Goal: Information Seeking & Learning: Check status

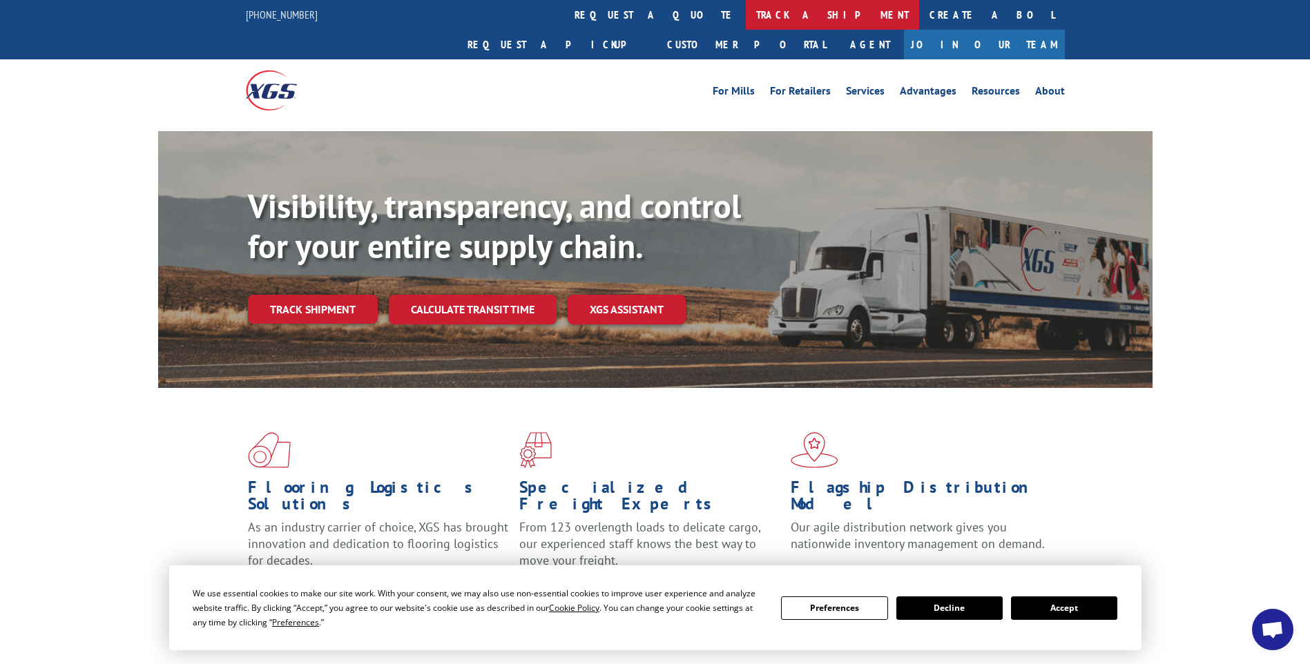
click at [746, 21] on link "track a shipment" at bounding box center [832, 15] width 173 height 30
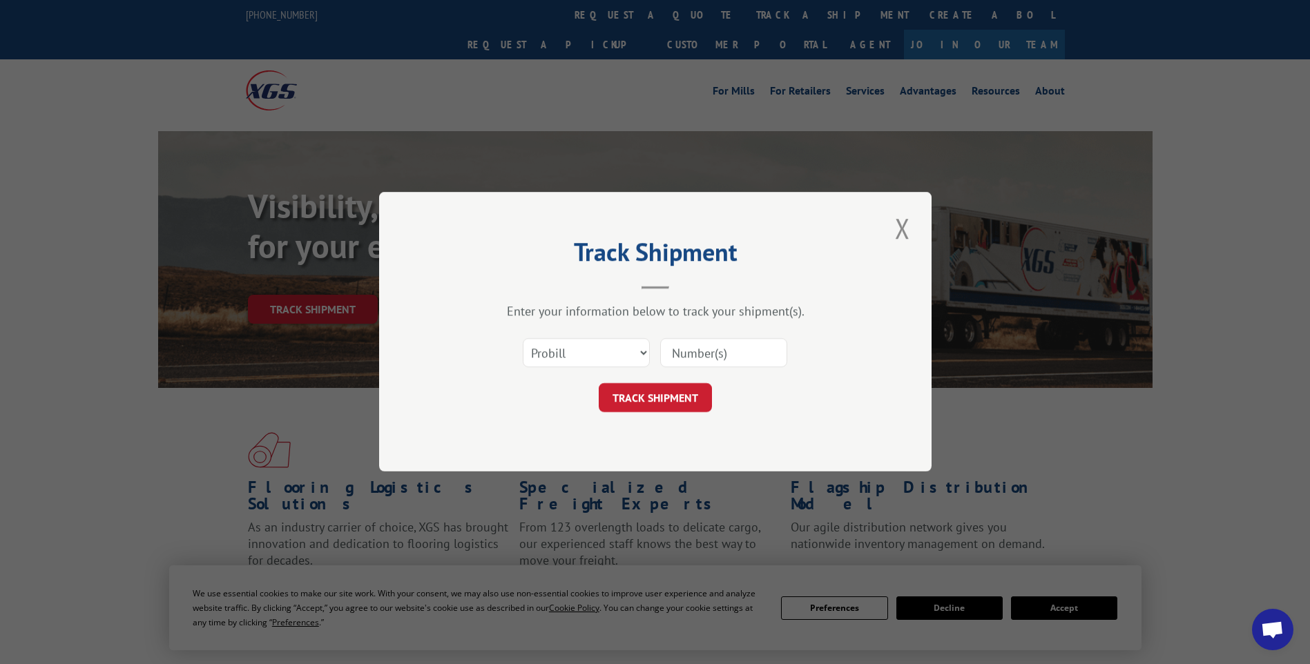
click at [712, 358] on input at bounding box center [723, 353] width 127 height 29
paste input "17014148 17014020 17014034 17014085 17014033 17014050 17014055 17014113 1701404…"
type input "17014148 17014020 17014034 17014085 17014033 17014050 17014055 17014113 1701404…"
click at [656, 409] on button "TRACK SHIPMENT" at bounding box center [654, 398] width 113 height 29
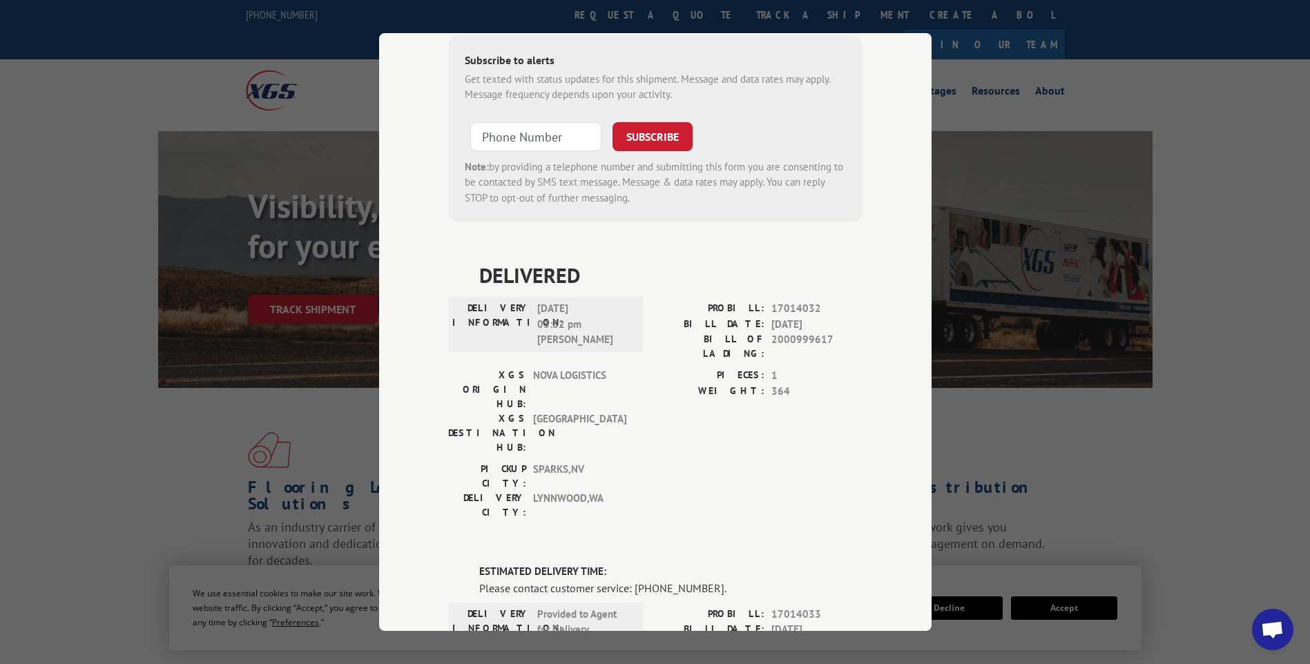
scroll to position [0, 0]
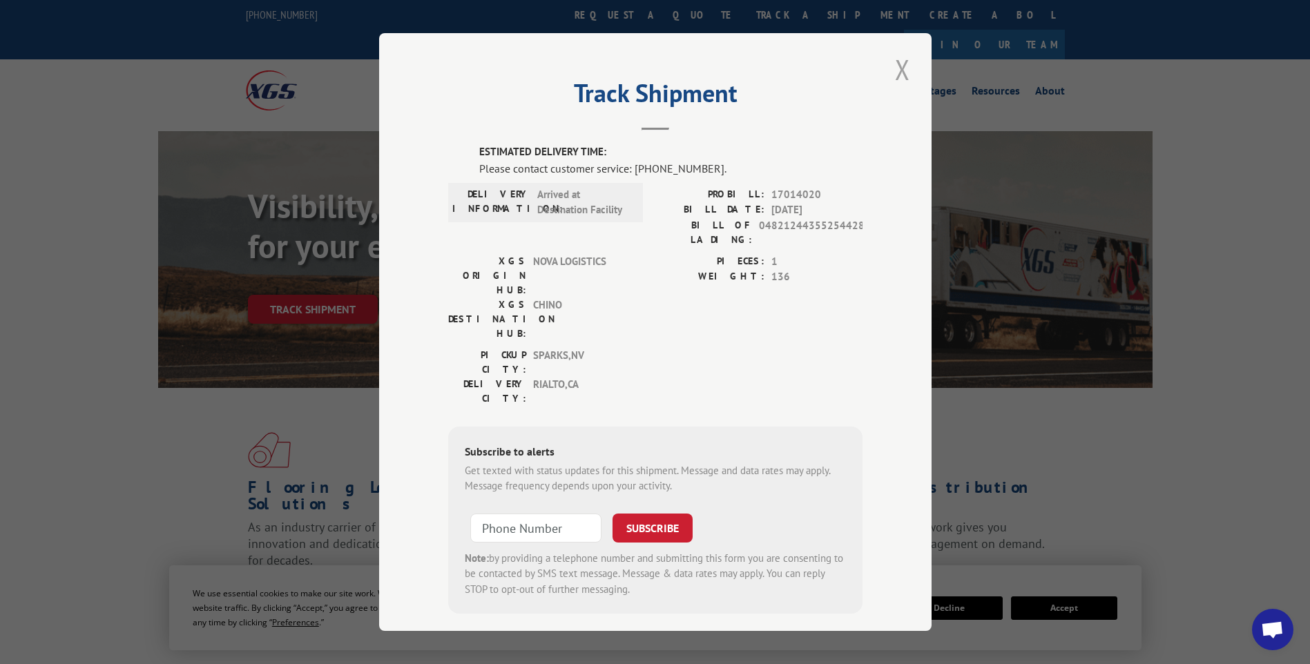
click at [904, 74] on button "Close modal" at bounding box center [901, 69] width 23 height 38
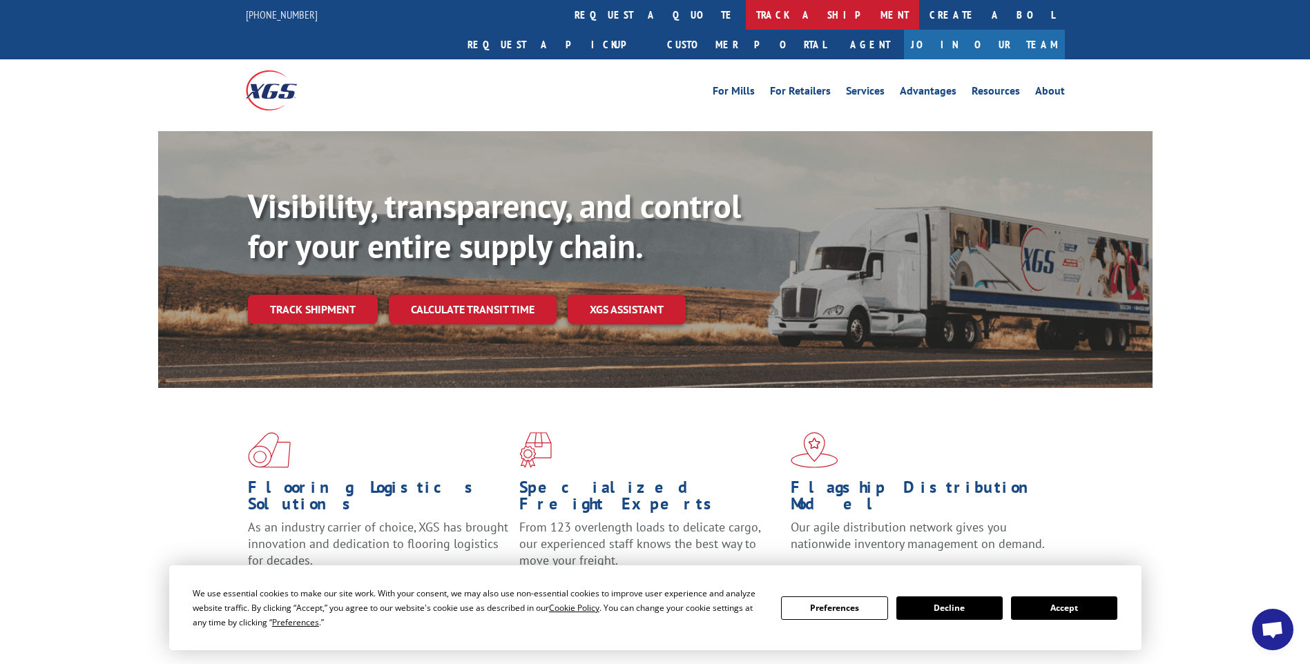
click at [746, 17] on link "track a shipment" at bounding box center [832, 15] width 173 height 30
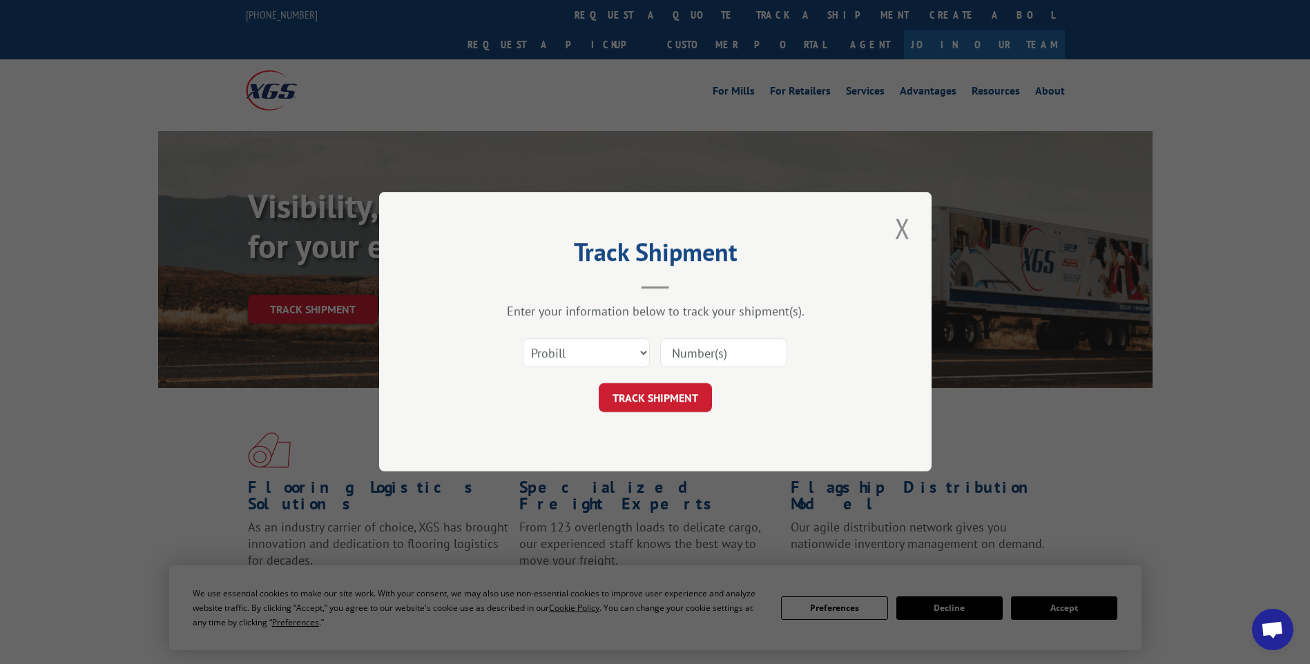
click at [738, 356] on input at bounding box center [723, 353] width 127 height 29
paste input "17014036 17013980 17014064 17014097 17014136 17014123"
type input "17014036 17013980 17014064 17014097 17014136 17014123"
click at [645, 400] on button "TRACK SHIPMENT" at bounding box center [654, 398] width 113 height 29
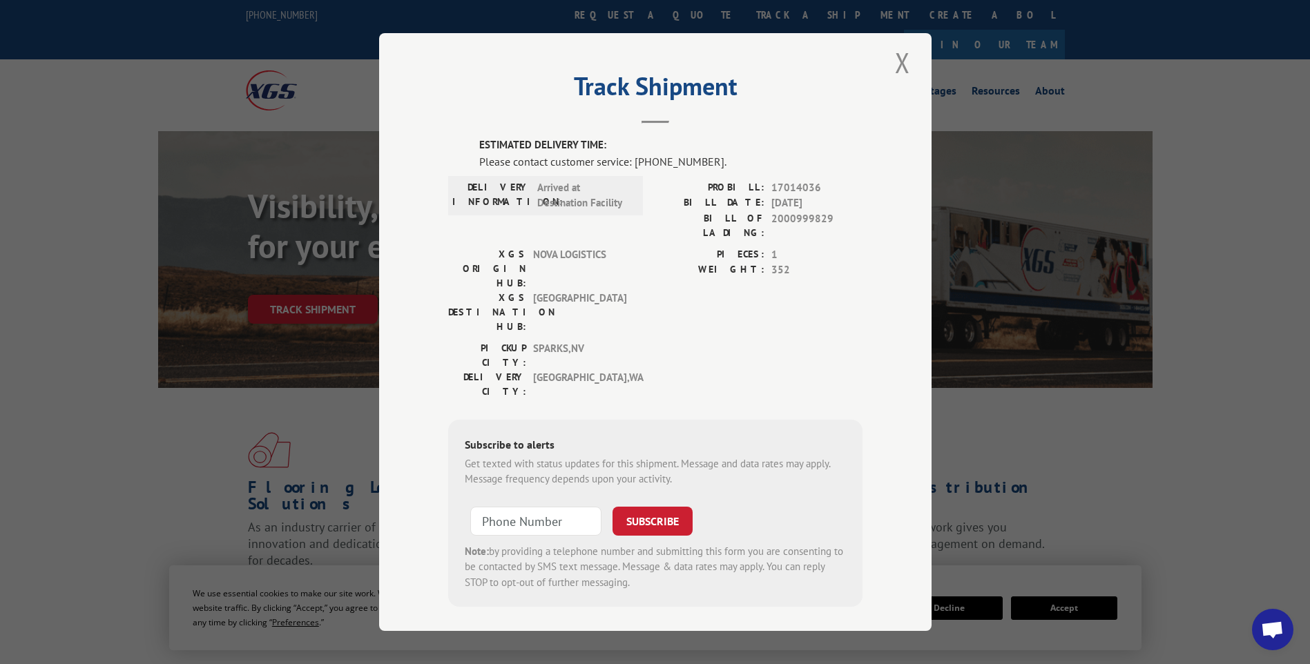
scroll to position [0, 0]
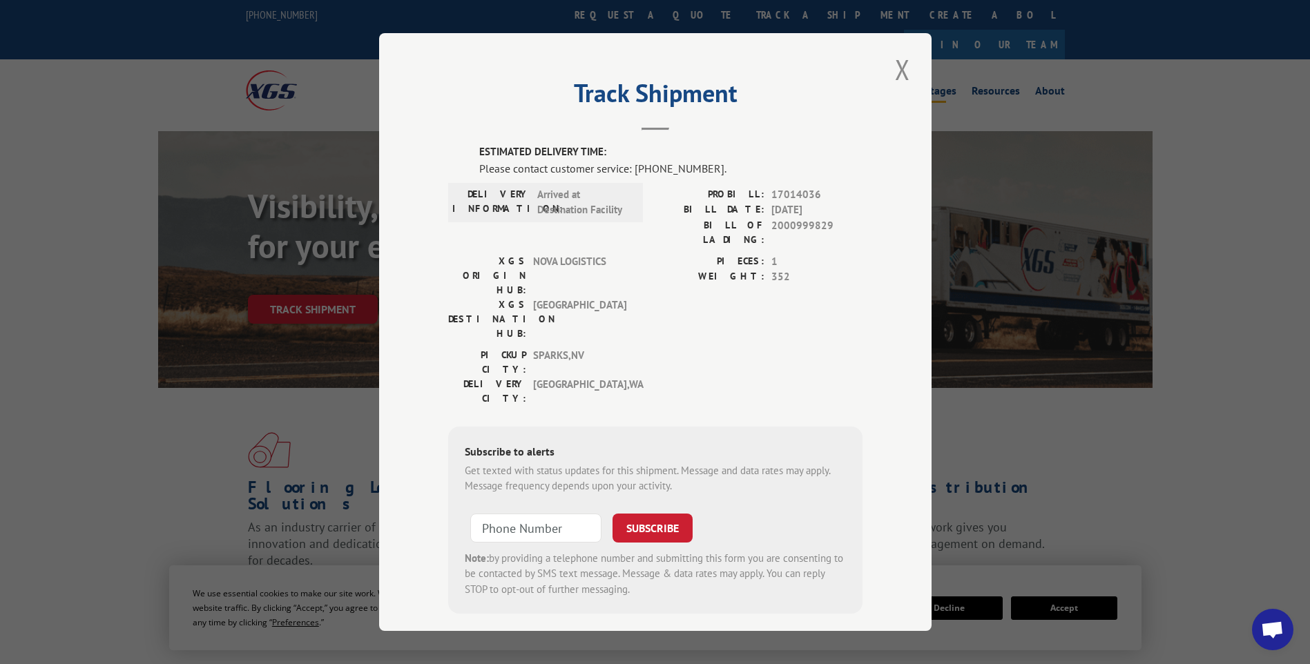
click at [899, 69] on button "Close modal" at bounding box center [901, 69] width 23 height 38
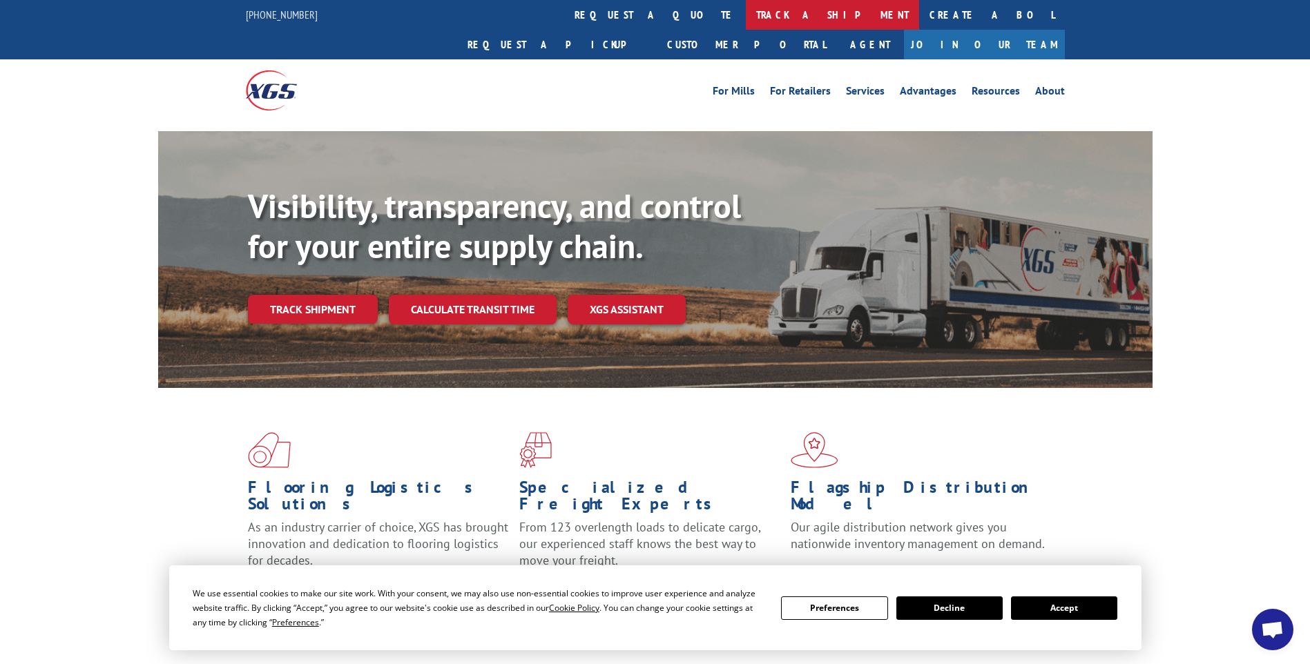
click at [746, 11] on link "track a shipment" at bounding box center [832, 15] width 173 height 30
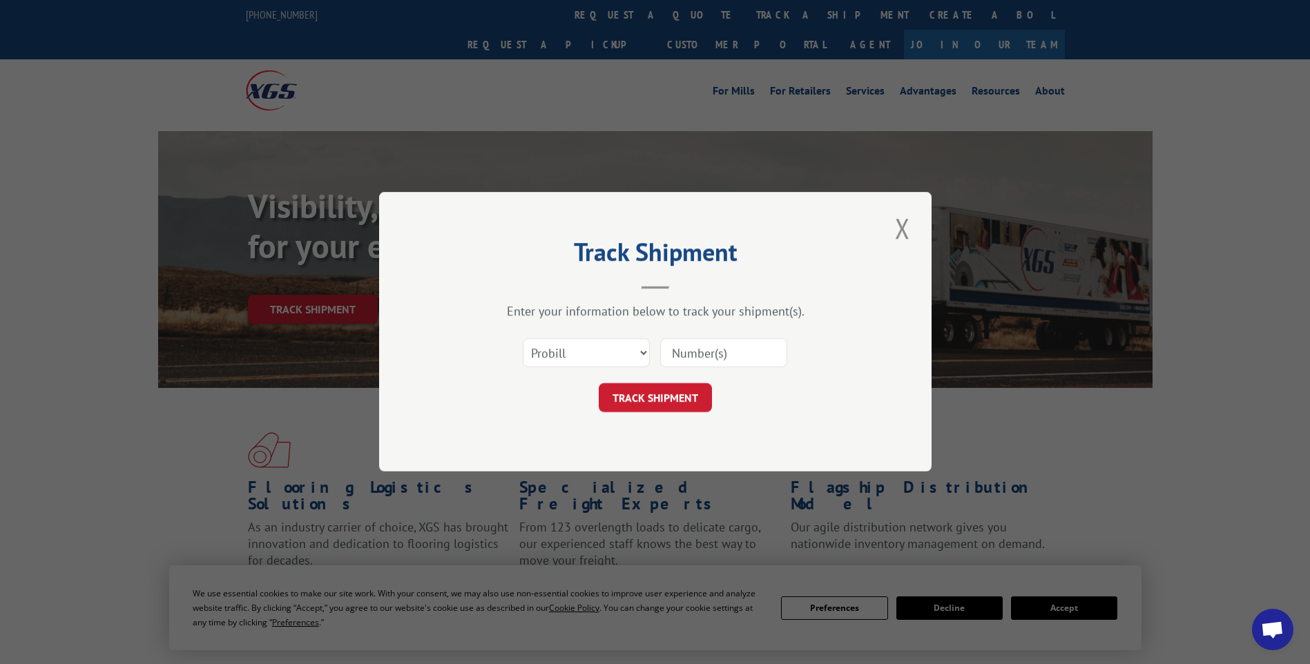
click at [758, 362] on input at bounding box center [723, 353] width 127 height 29
paste input "17014079 17013983 17014128 17014150 17014144 17014074 17014119"
type input "17014079 17013983 17014128 17014150 17014144 17014074 17014119"
click at [628, 402] on button "TRACK SHIPMENT" at bounding box center [654, 398] width 113 height 29
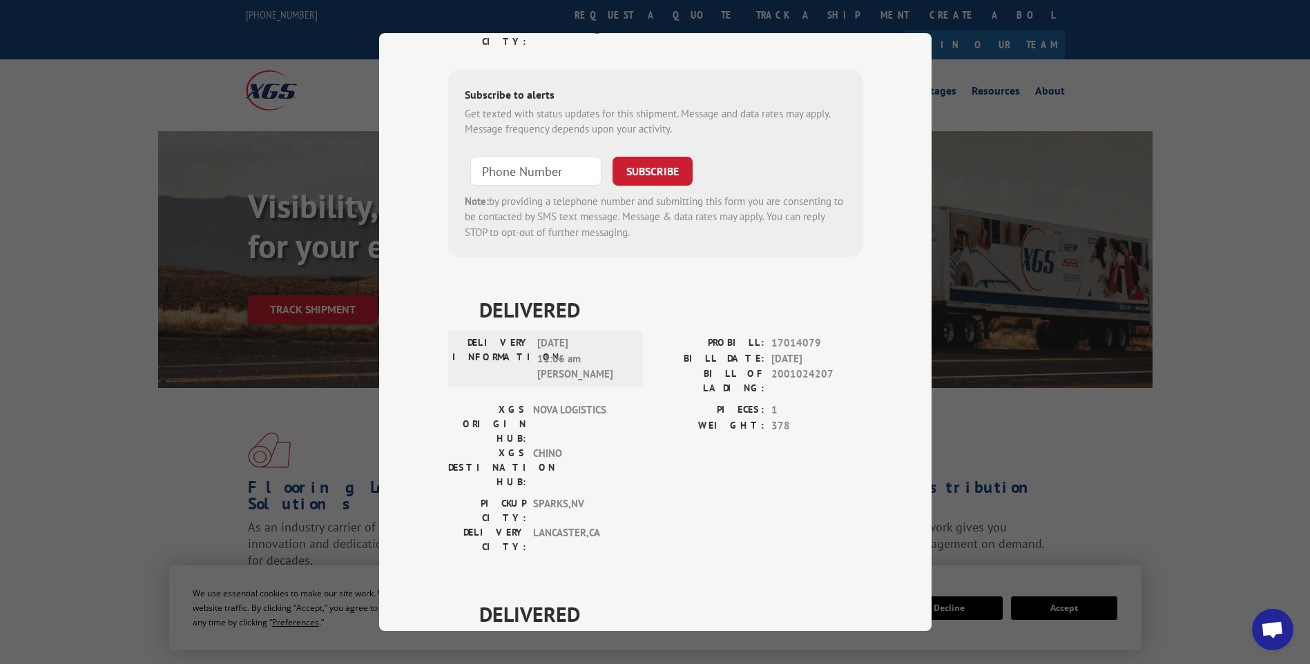
scroll to position [0, 0]
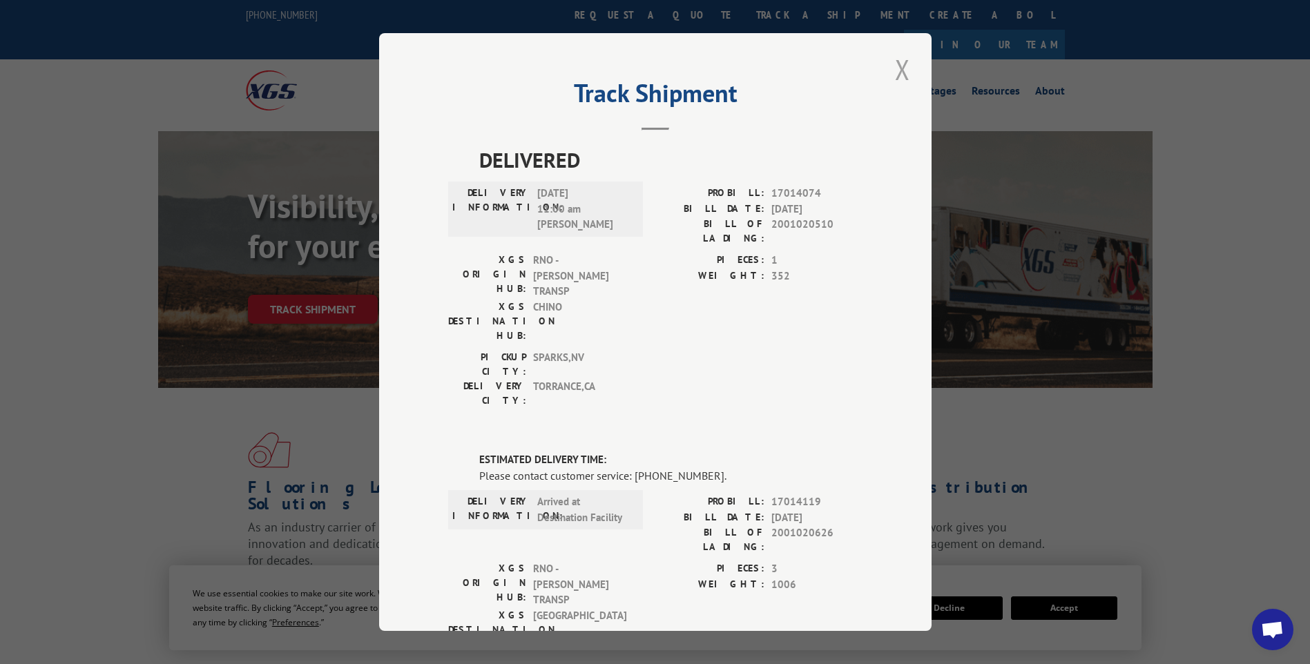
click at [901, 66] on button "Close modal" at bounding box center [901, 69] width 23 height 38
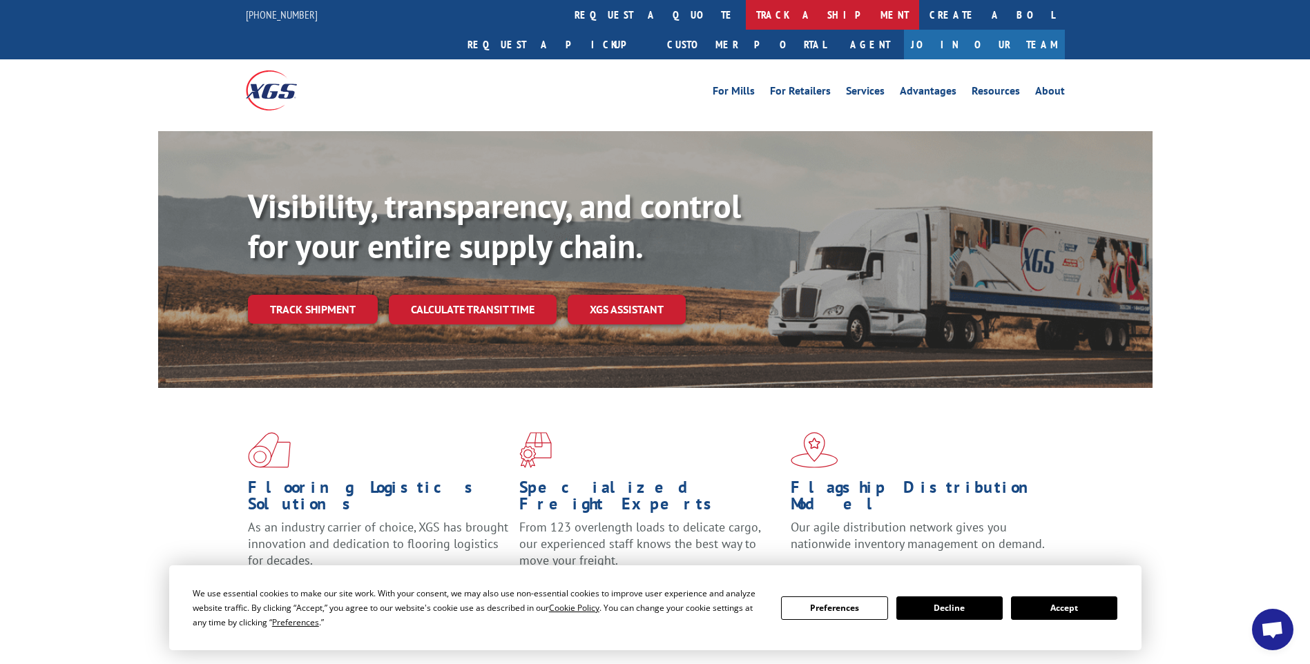
click at [746, 14] on link "track a shipment" at bounding box center [832, 15] width 173 height 30
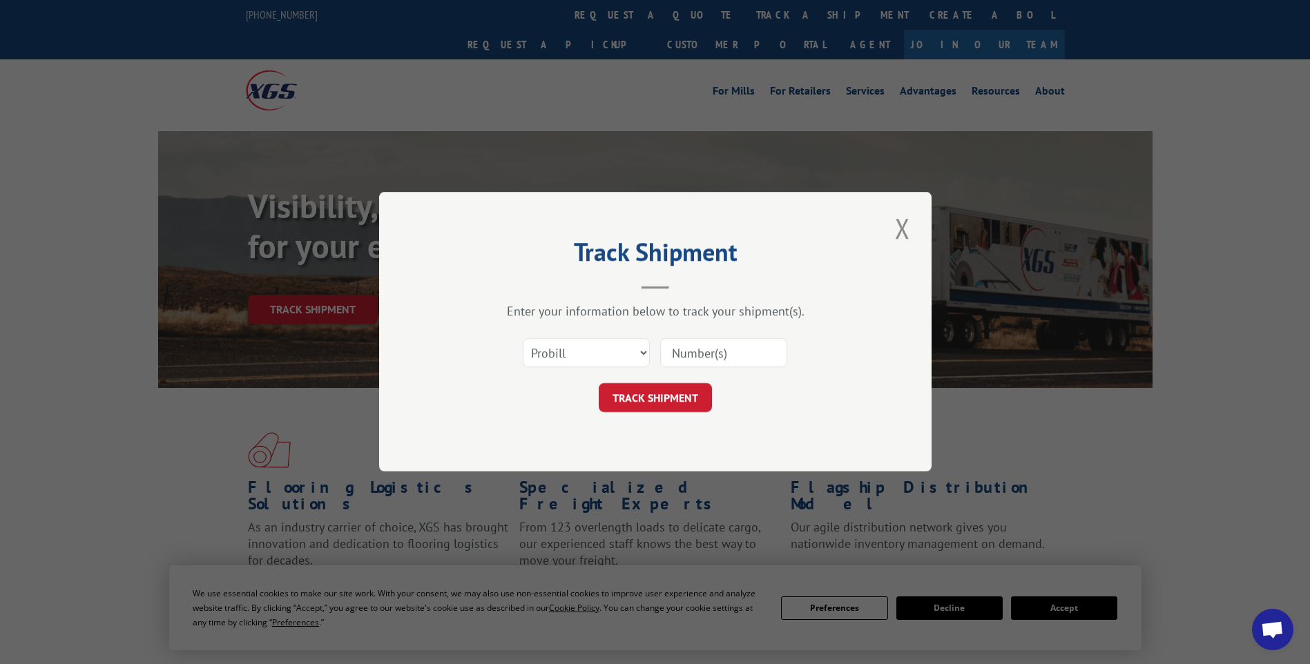
click at [748, 355] on input at bounding box center [723, 353] width 127 height 29
paste input "17014122 17014135 17014129"
type input "17014122 17014135 17014129"
click at [625, 403] on button "TRACK SHIPMENT" at bounding box center [654, 398] width 113 height 29
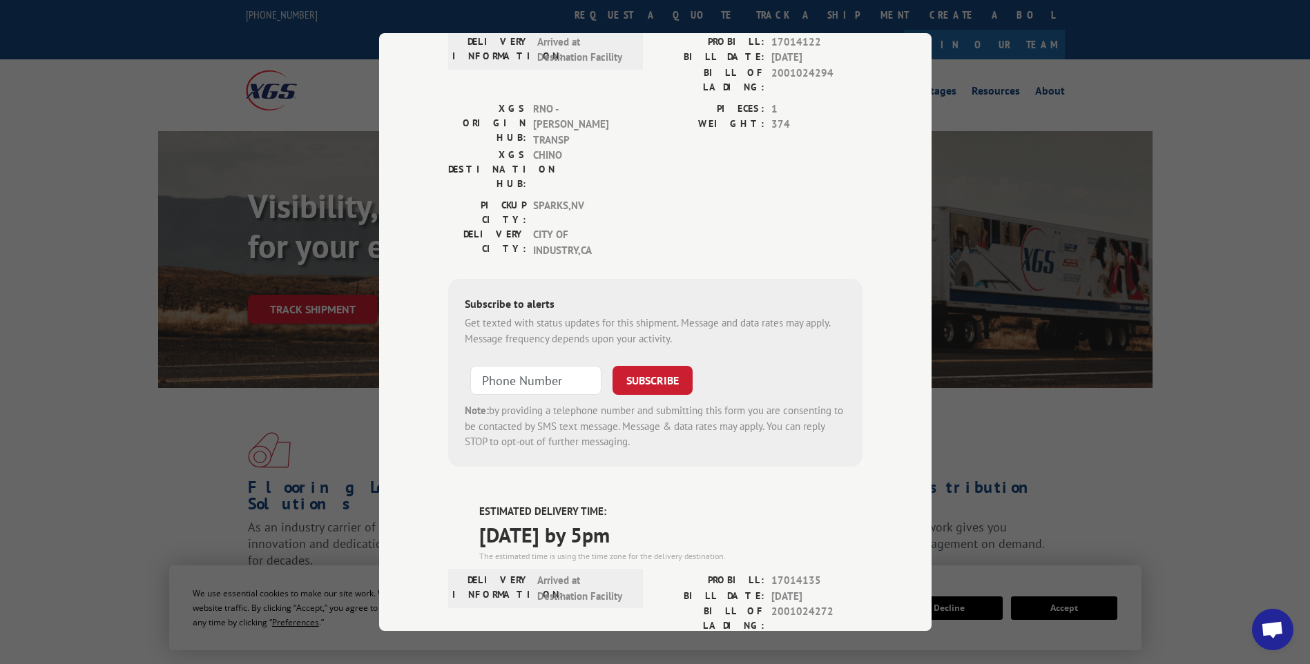
scroll to position [0, 0]
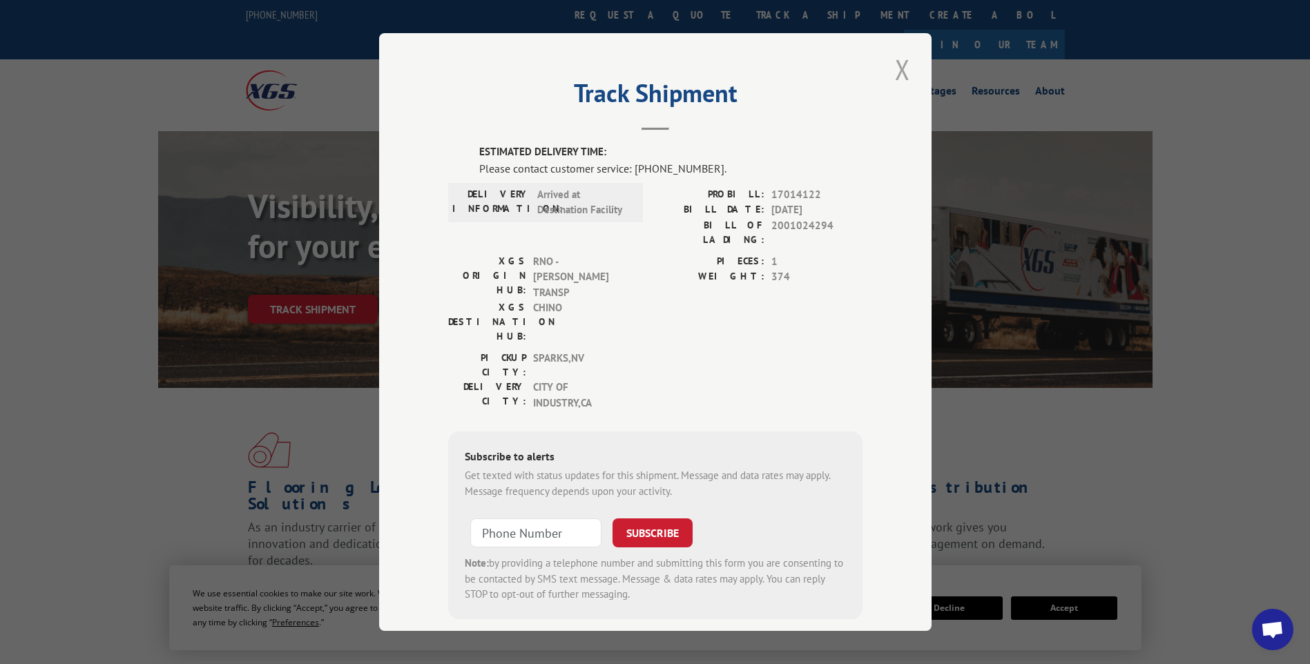
click at [891, 69] on button "Close modal" at bounding box center [901, 69] width 23 height 38
